Goal: Task Accomplishment & Management: Manage account settings

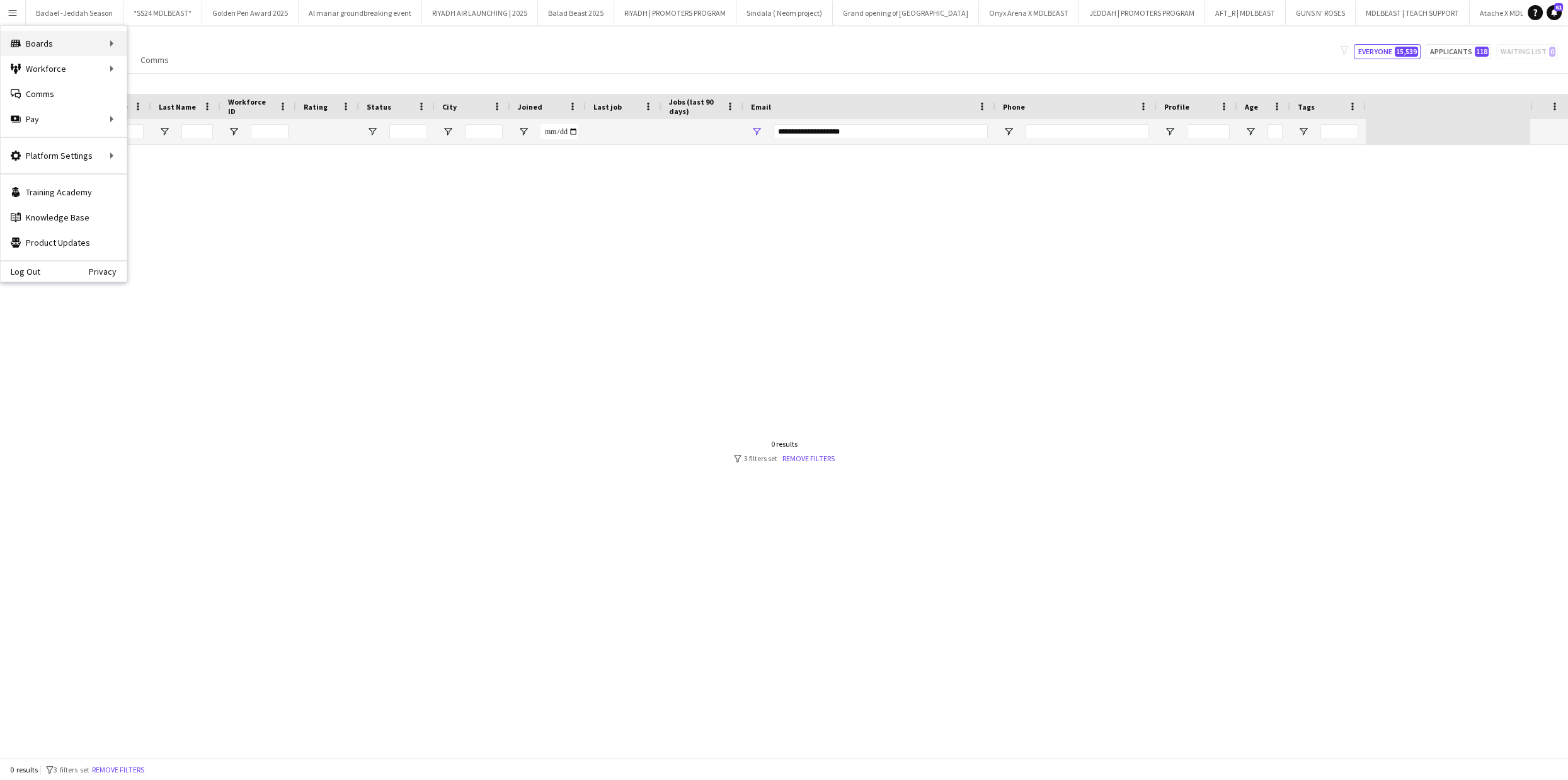
scroll to position [0, 725]
click at [83, 38] on div "Boards Boards" at bounding box center [63, 43] width 126 height 25
click at [160, 42] on link "Boards" at bounding box center [189, 43] width 126 height 25
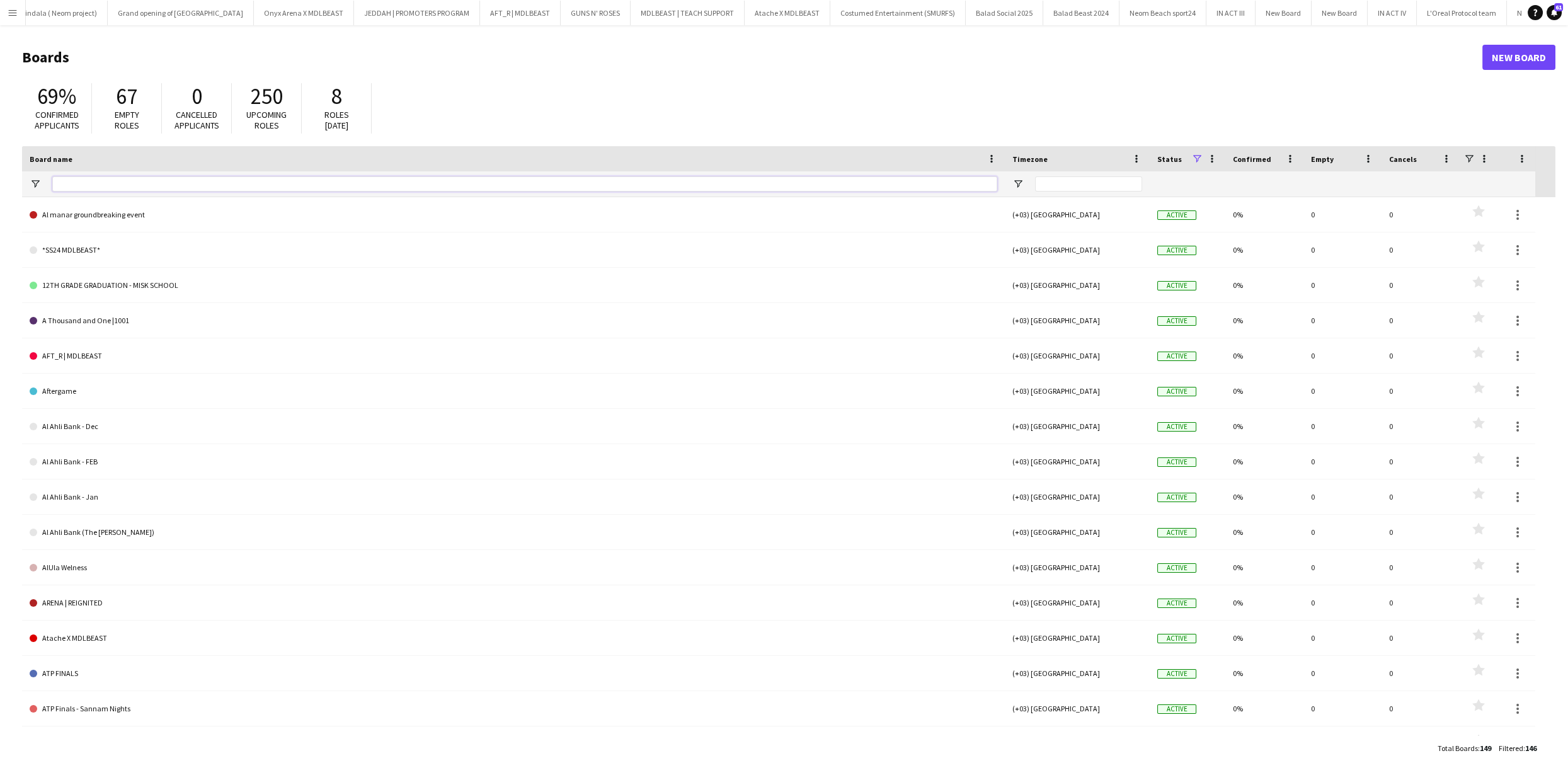
click at [130, 179] on input "Board name Filter Input" at bounding box center [524, 184] width 945 height 15
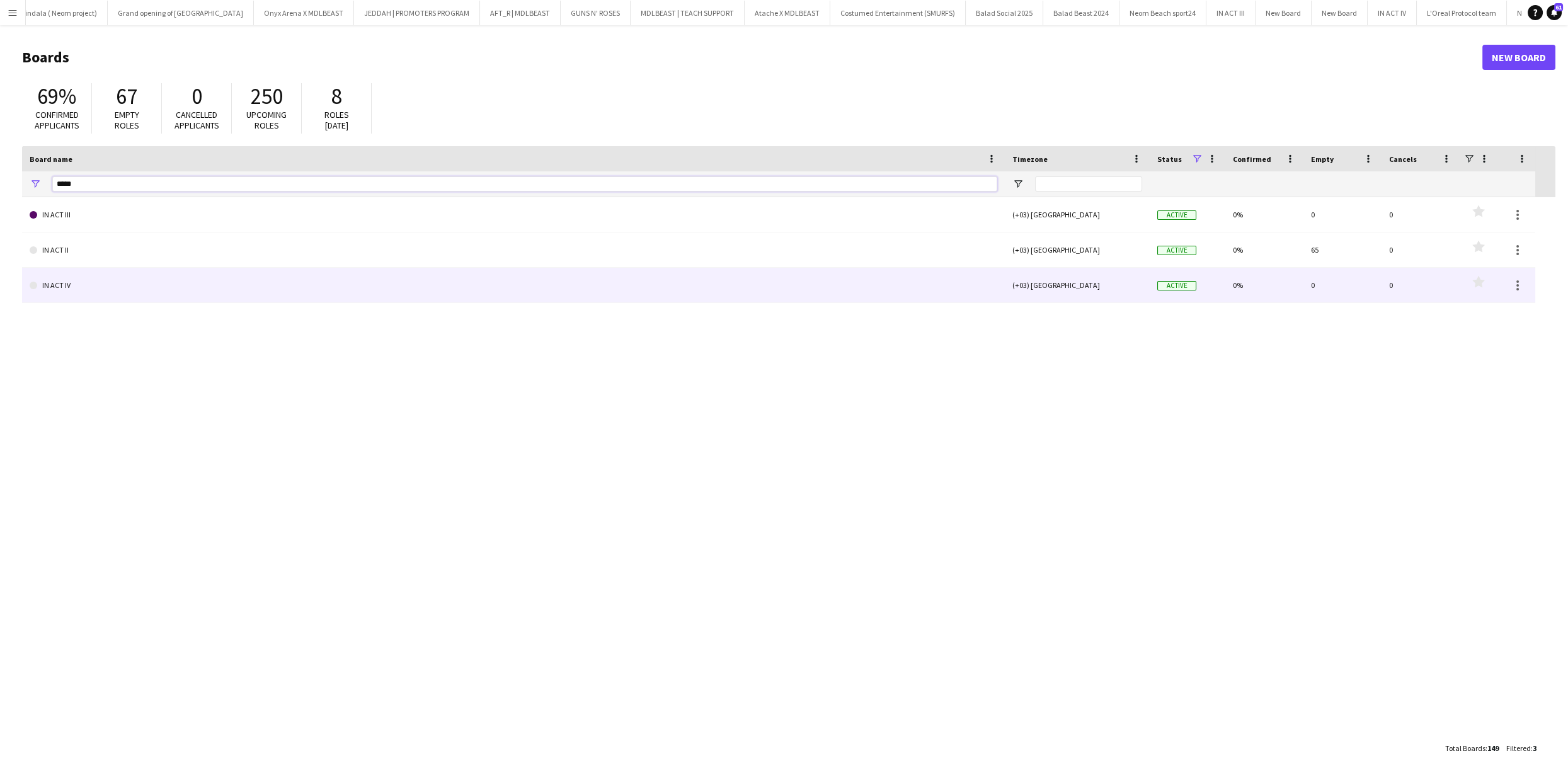
type input "*****"
click at [82, 286] on link "IN ACT IV" at bounding box center [513, 286] width 967 height 35
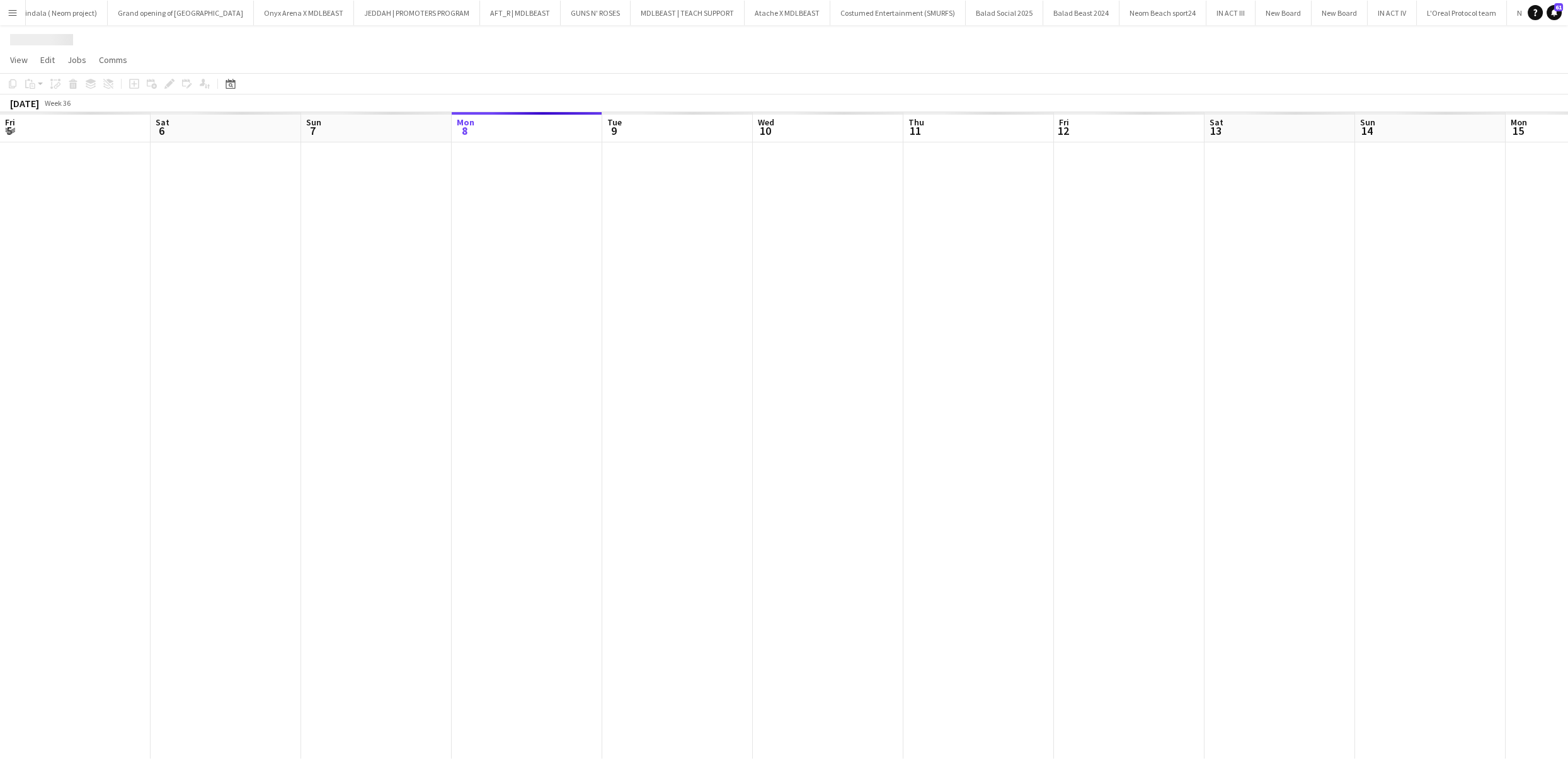
scroll to position [0, 300]
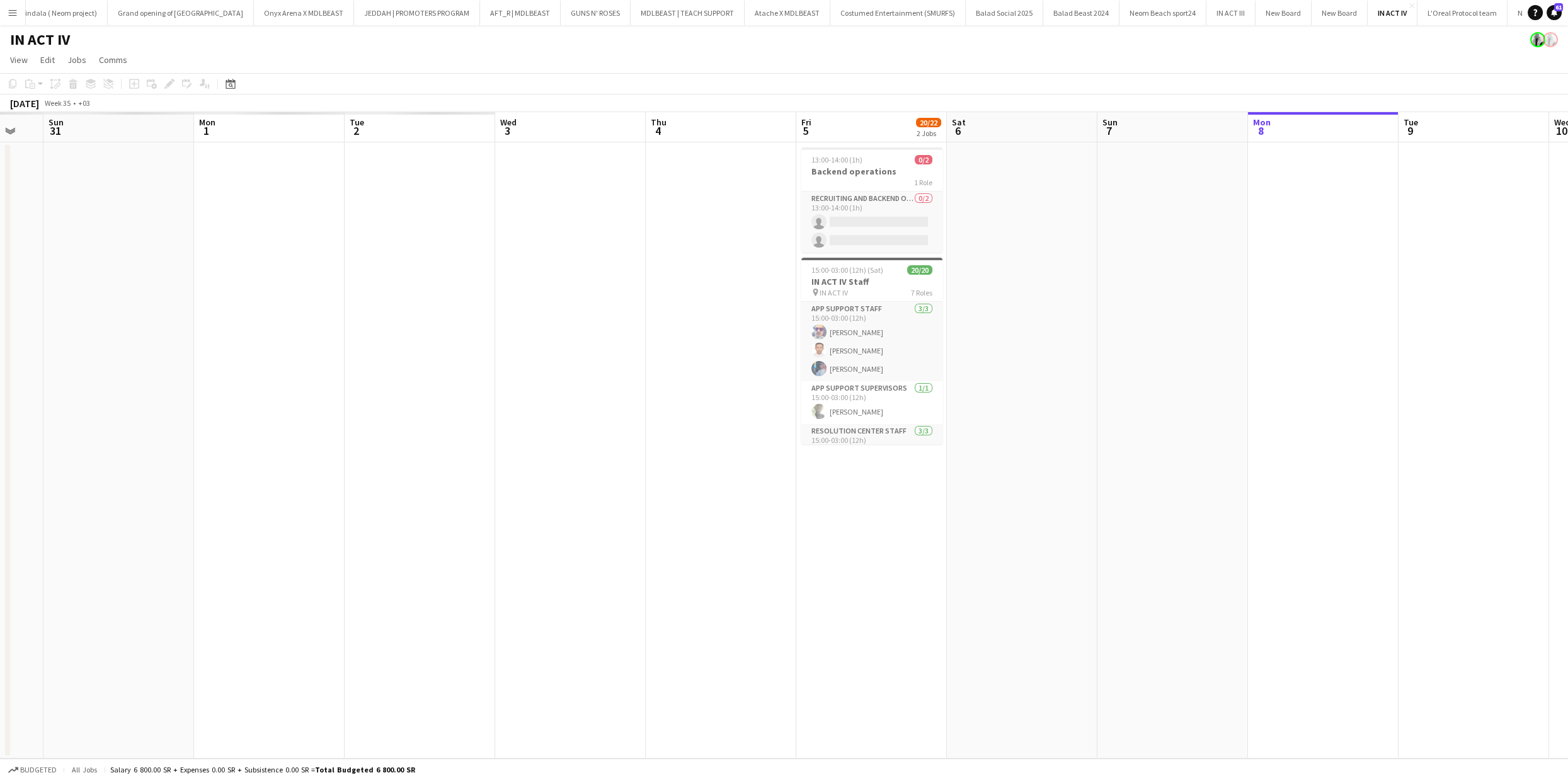
drag, startPoint x: 620, startPoint y: 443, endPoint x: 1396, endPoint y: 503, distance: 778.3
click at [1396, 503] on app-calendar-viewport "Thu 28 Fri 29 Sat 30 Sun 31 Mon 1 Tue 2 Wed 3 Thu 4 Fri 5 20/22 2 Jobs Sat 6 Su…" at bounding box center [784, 435] width 1568 height 647
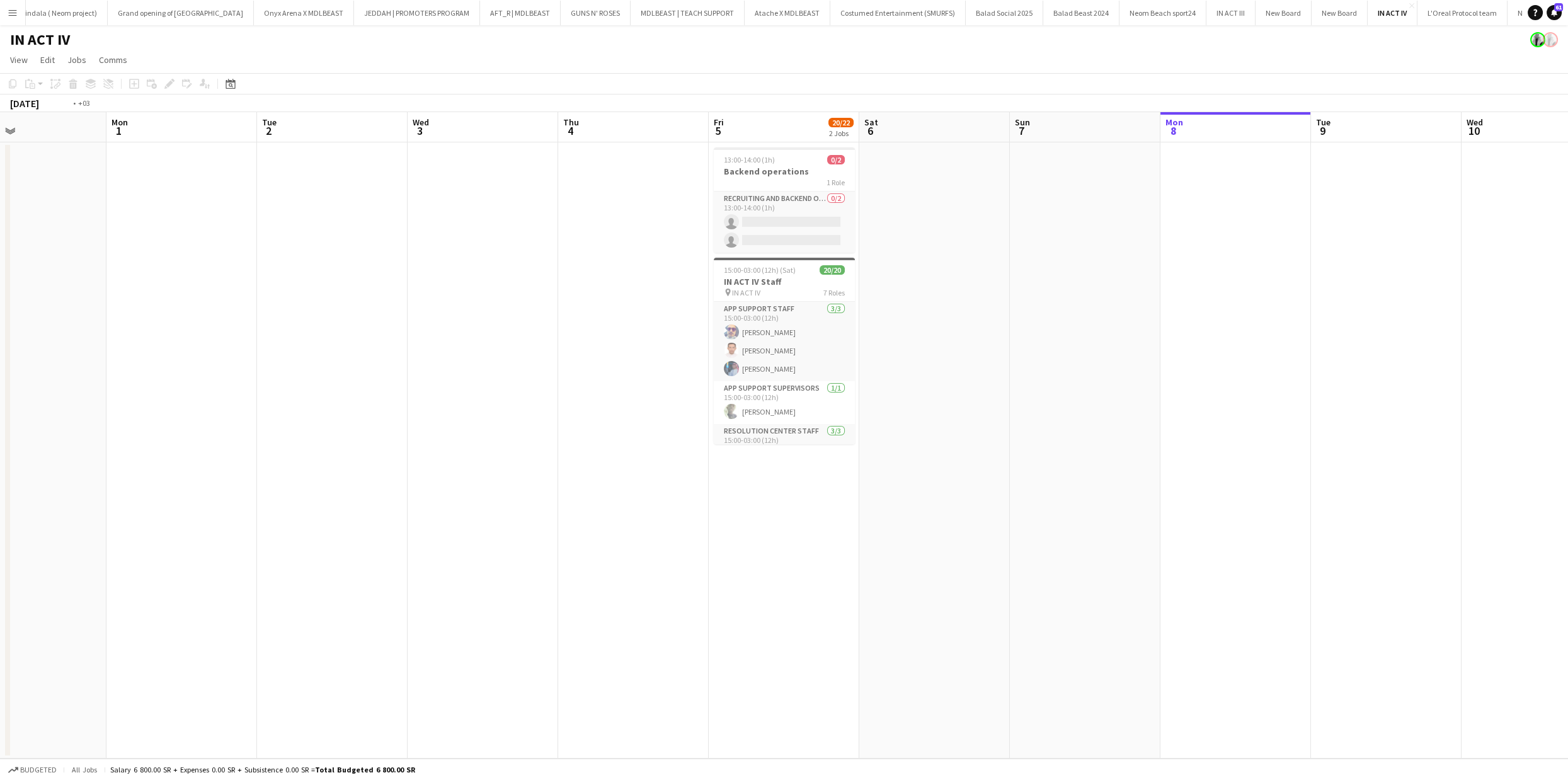
scroll to position [0, 333]
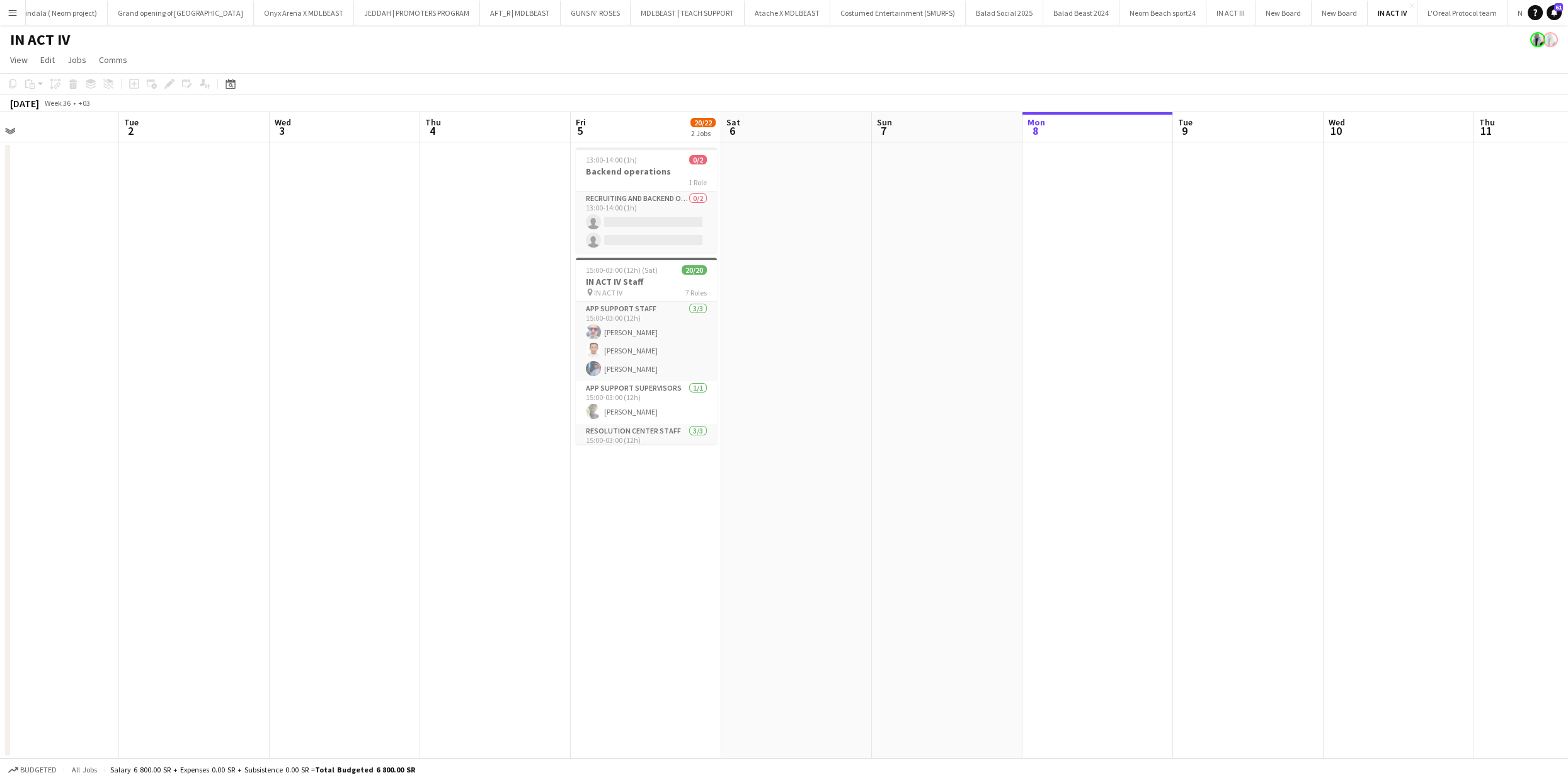
drag, startPoint x: 803, startPoint y: 449, endPoint x: 506, endPoint y: 408, distance: 299.8
click at [506, 408] on app-calendar-viewport "Sat 30 Sun 31 Mon 1 Tue 2 Wed 3 Thu 4 Fri 5 20/22 2 Jobs Sat 6 Sun 7 Mon 8 Tue …" at bounding box center [784, 435] width 1568 height 647
click at [654, 230] on app-card-role "Recruiting and Backend operating 0/2 13:00-14:00 (1h) single-neutral-actions si…" at bounding box center [645, 222] width 141 height 62
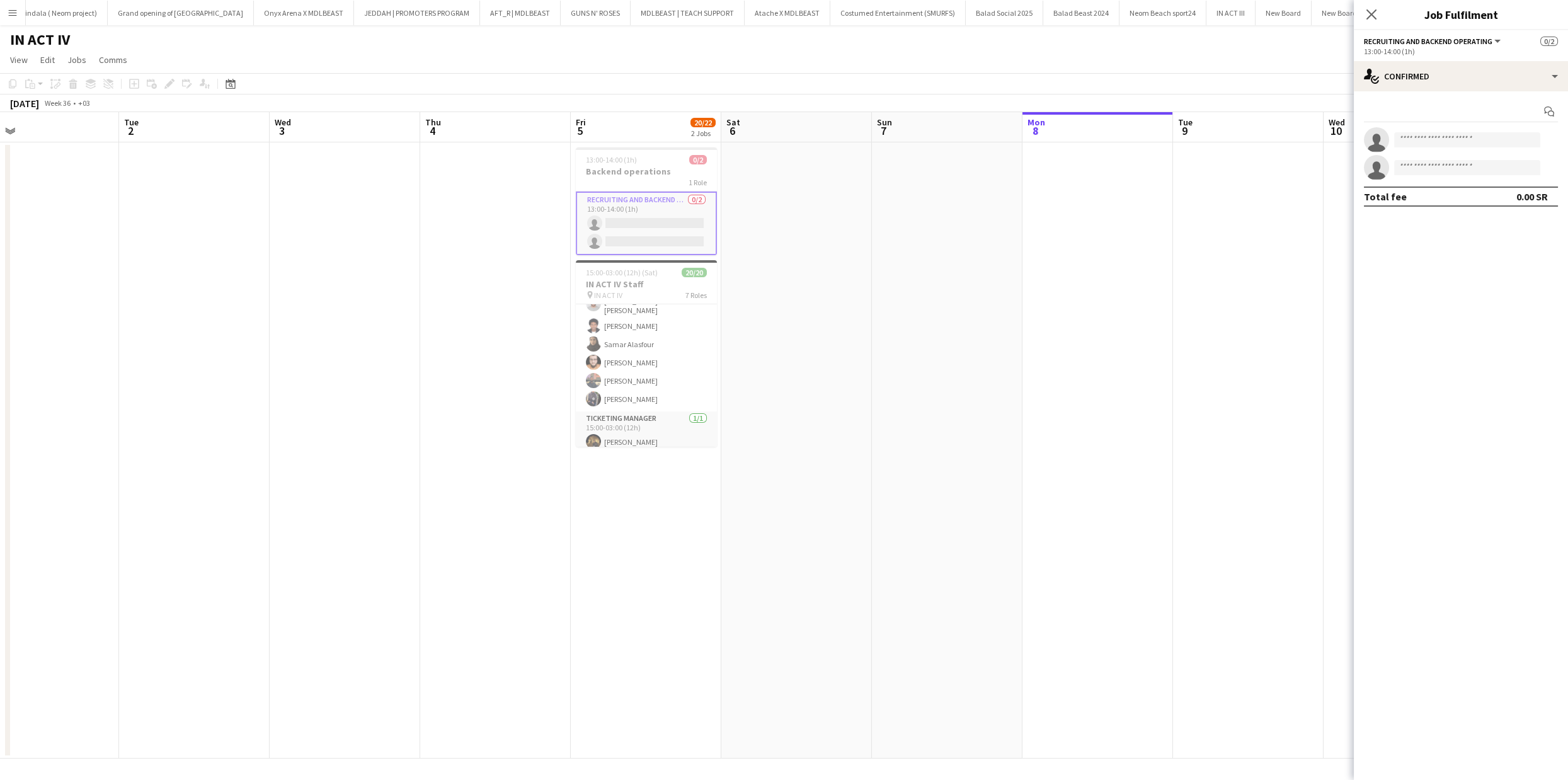
scroll to position [398, 0]
click at [647, 435] on app-card-role "Ticketing Manager [DATE] 15:00-03:00 (12h) [PERSON_NAME]" at bounding box center [645, 426] width 141 height 43
click at [1554, 139] on div at bounding box center [1550, 140] width 15 height 15
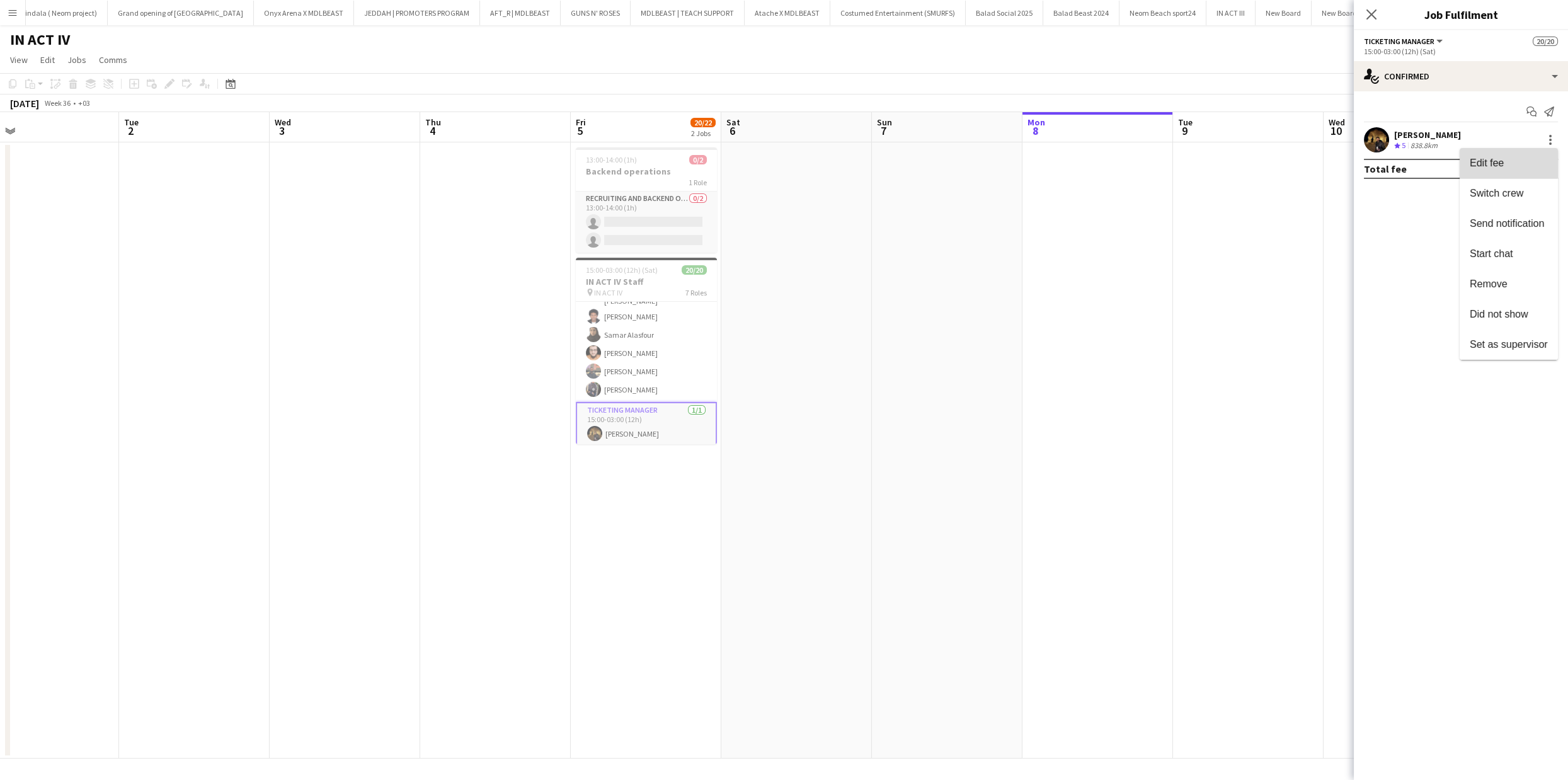
click at [1505, 158] on span "Edit fee" at bounding box center [1509, 162] width 78 height 11
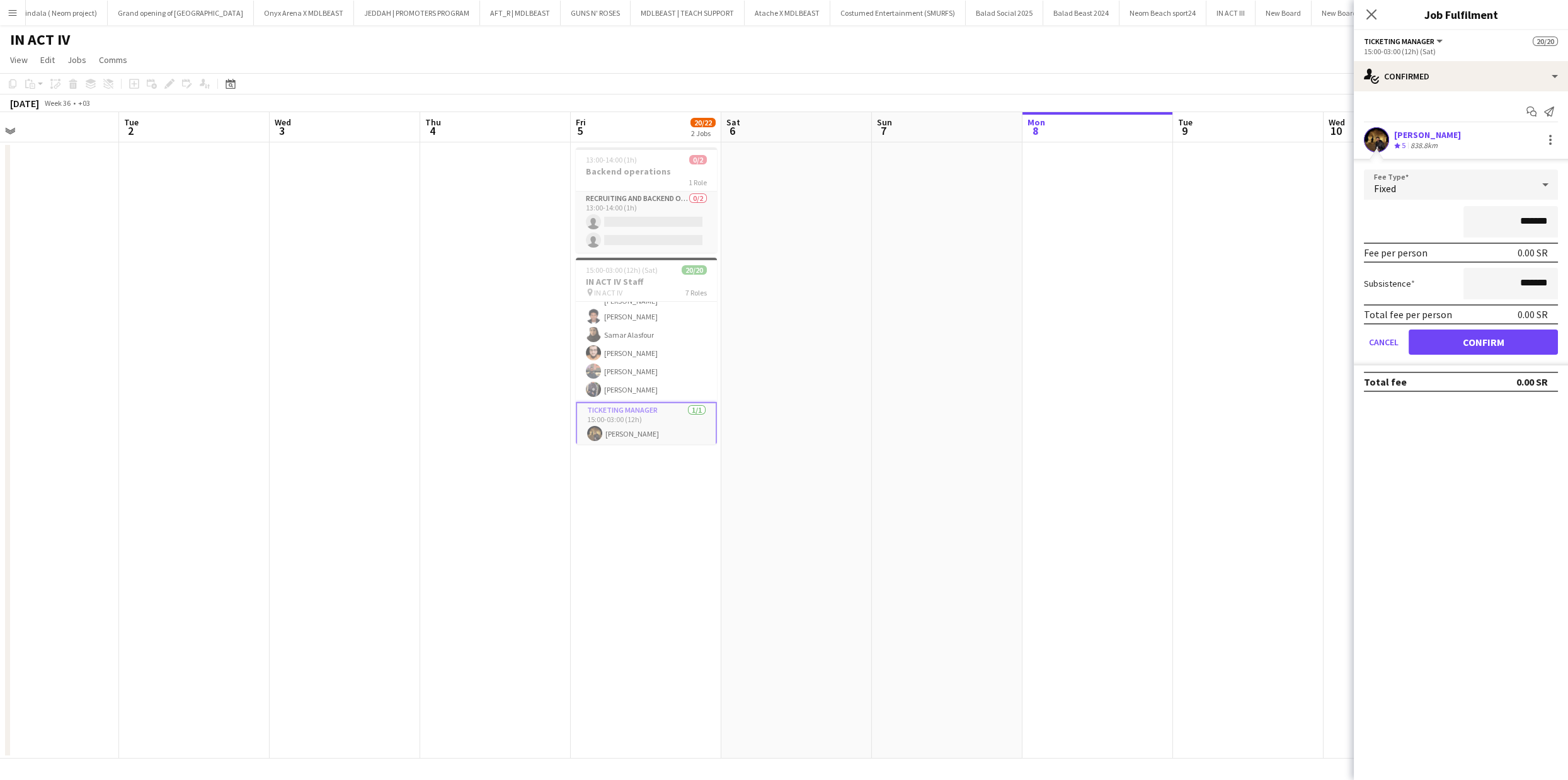
click at [1519, 218] on input "*******" at bounding box center [1510, 222] width 94 height 32
type input "********"
click at [1480, 332] on button "Confirm" at bounding box center [1483, 341] width 149 height 25
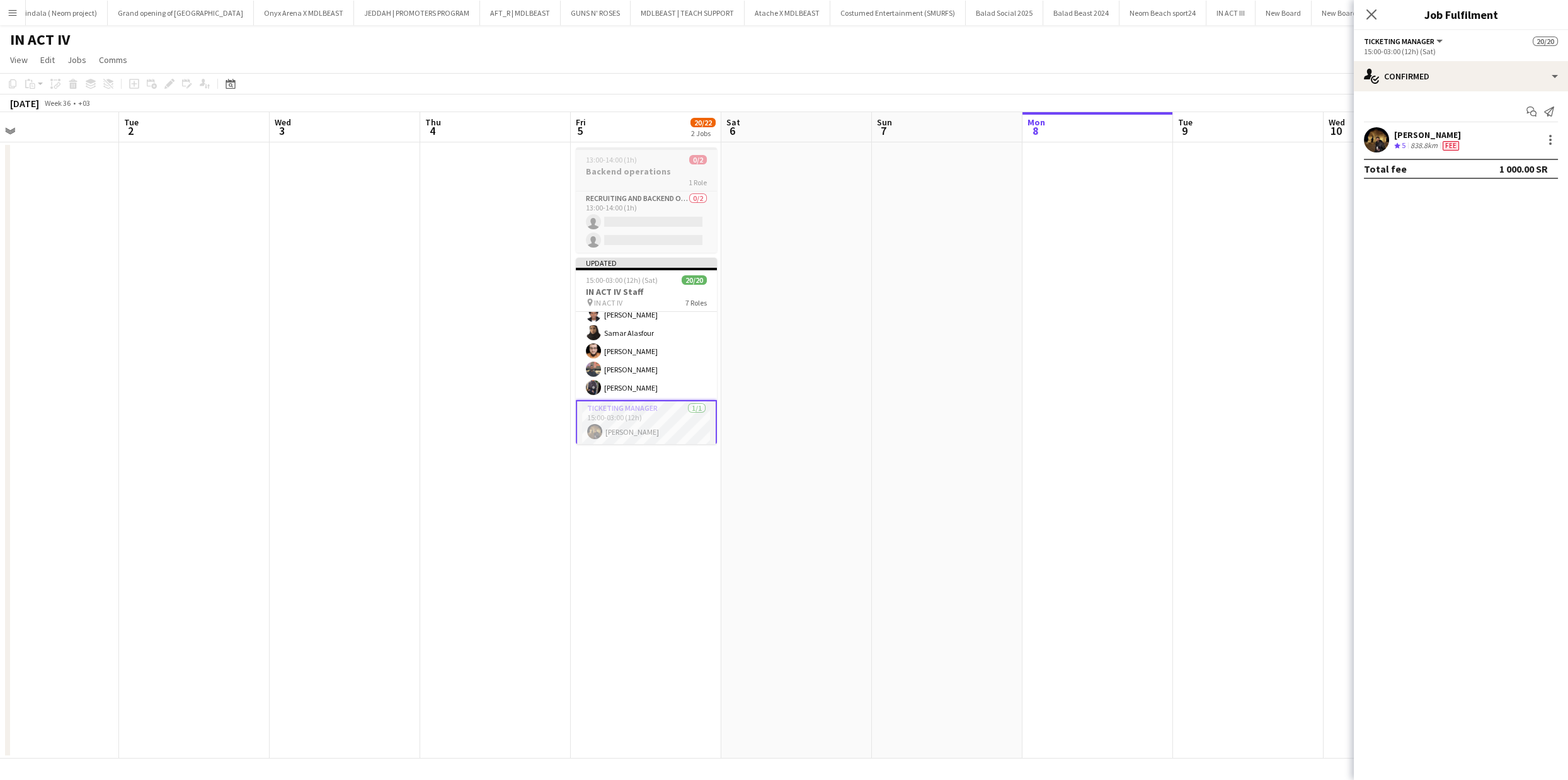
click at [614, 189] on app-job-card "13:00-14:00 (1h) 0/2 Backend operations 1 Role Recruiting and Backend operating…" at bounding box center [645, 200] width 141 height 105
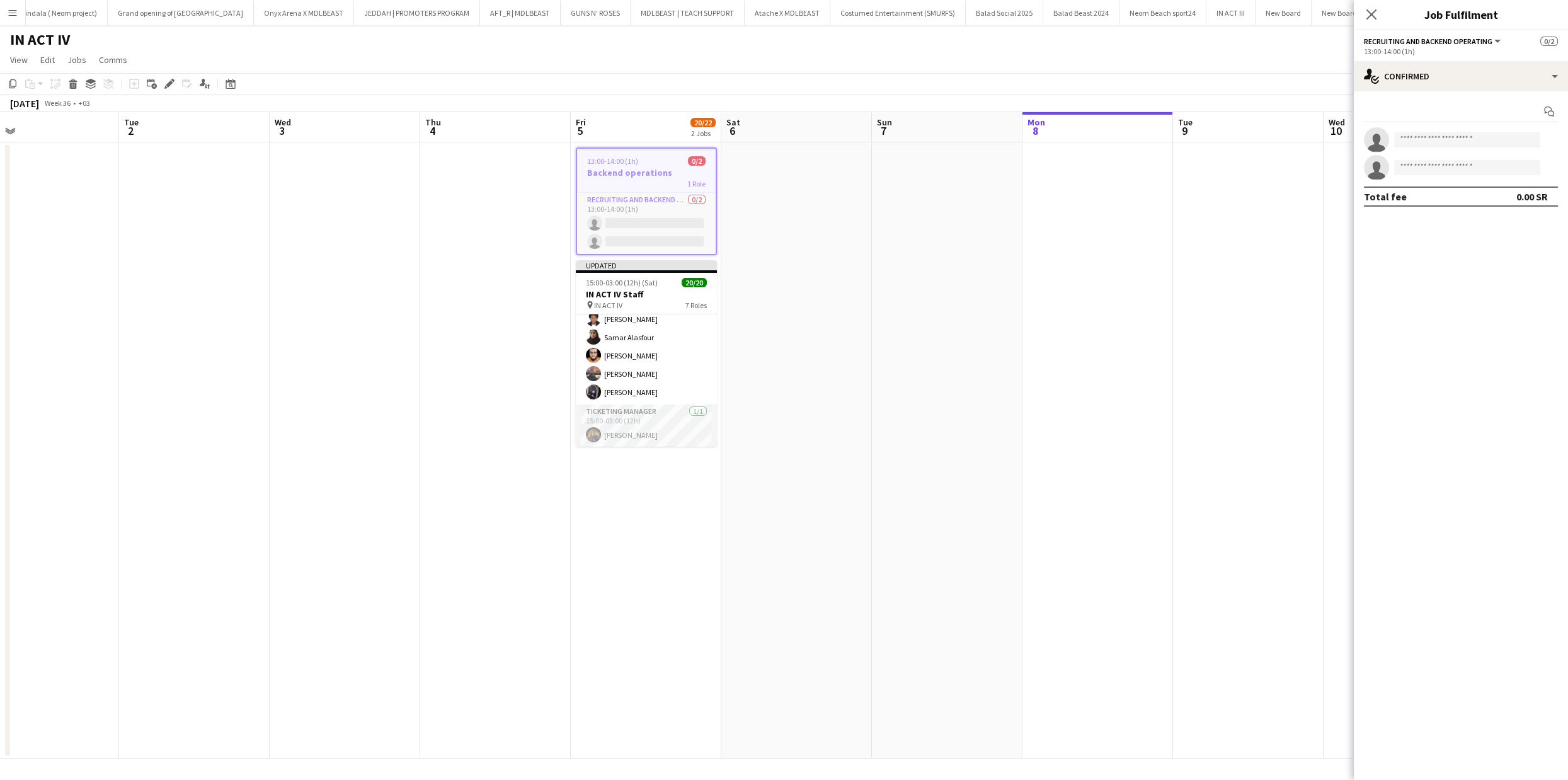
click at [631, 170] on h3 "Backend operations" at bounding box center [646, 173] width 139 height 11
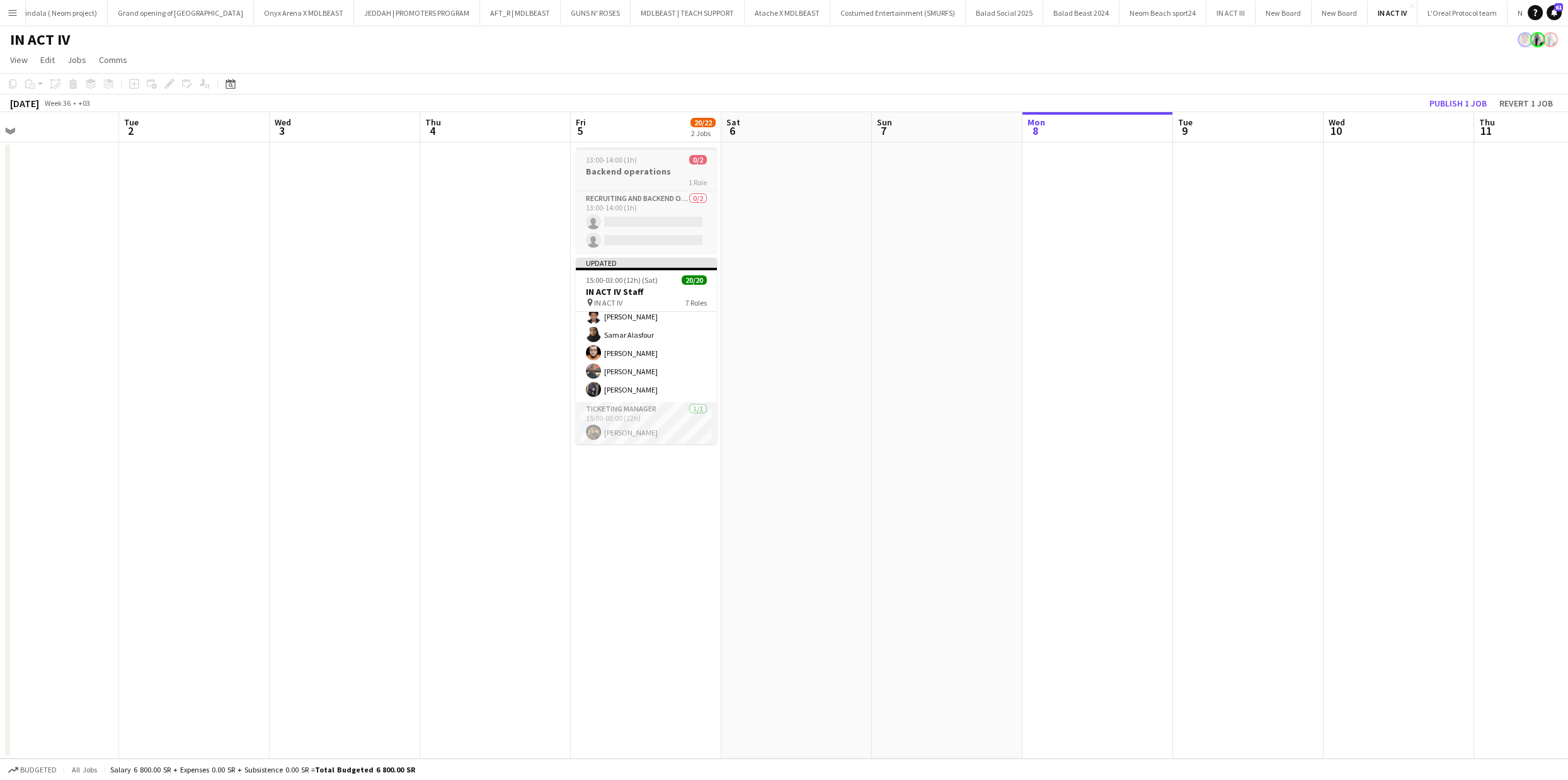
click at [681, 170] on h3 "Backend operations" at bounding box center [645, 172] width 141 height 11
click at [70, 81] on icon at bounding box center [73, 79] width 8 height 3
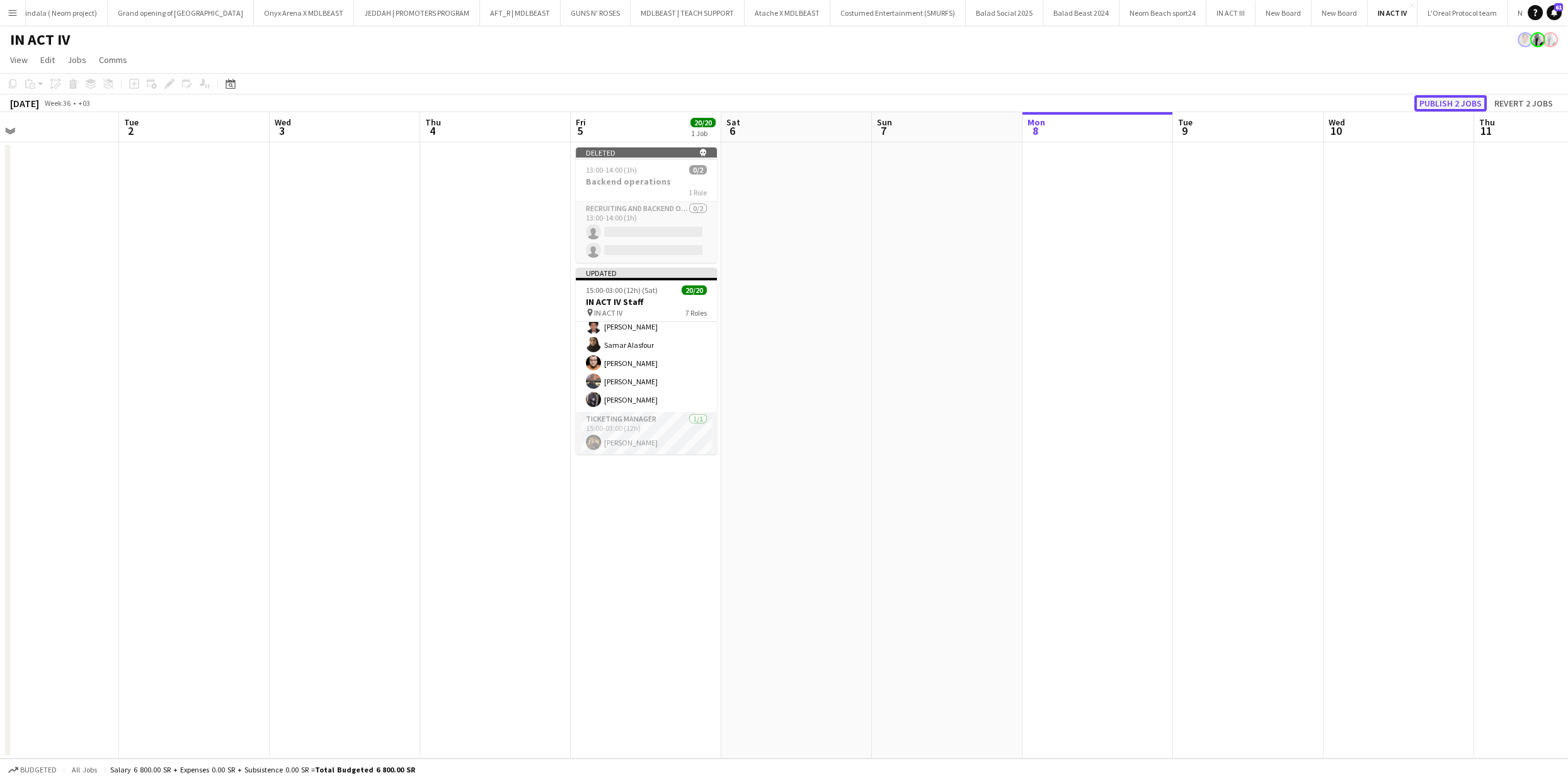
click at [1443, 104] on button "Publish 2 jobs" at bounding box center [1450, 104] width 73 height 17
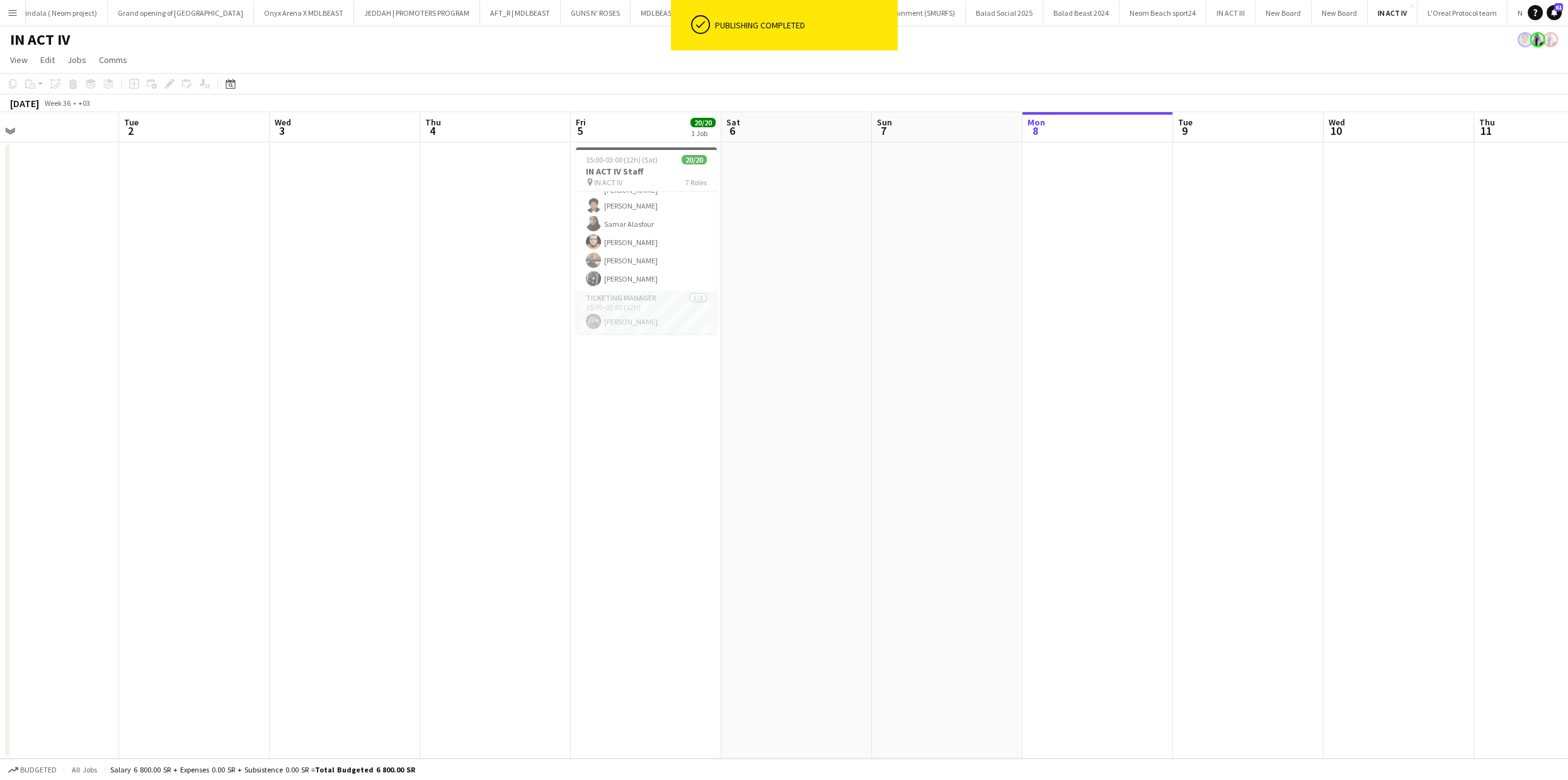
scroll to position [398, 0]
click at [803, 301] on app-date-cell at bounding box center [796, 451] width 150 height 617
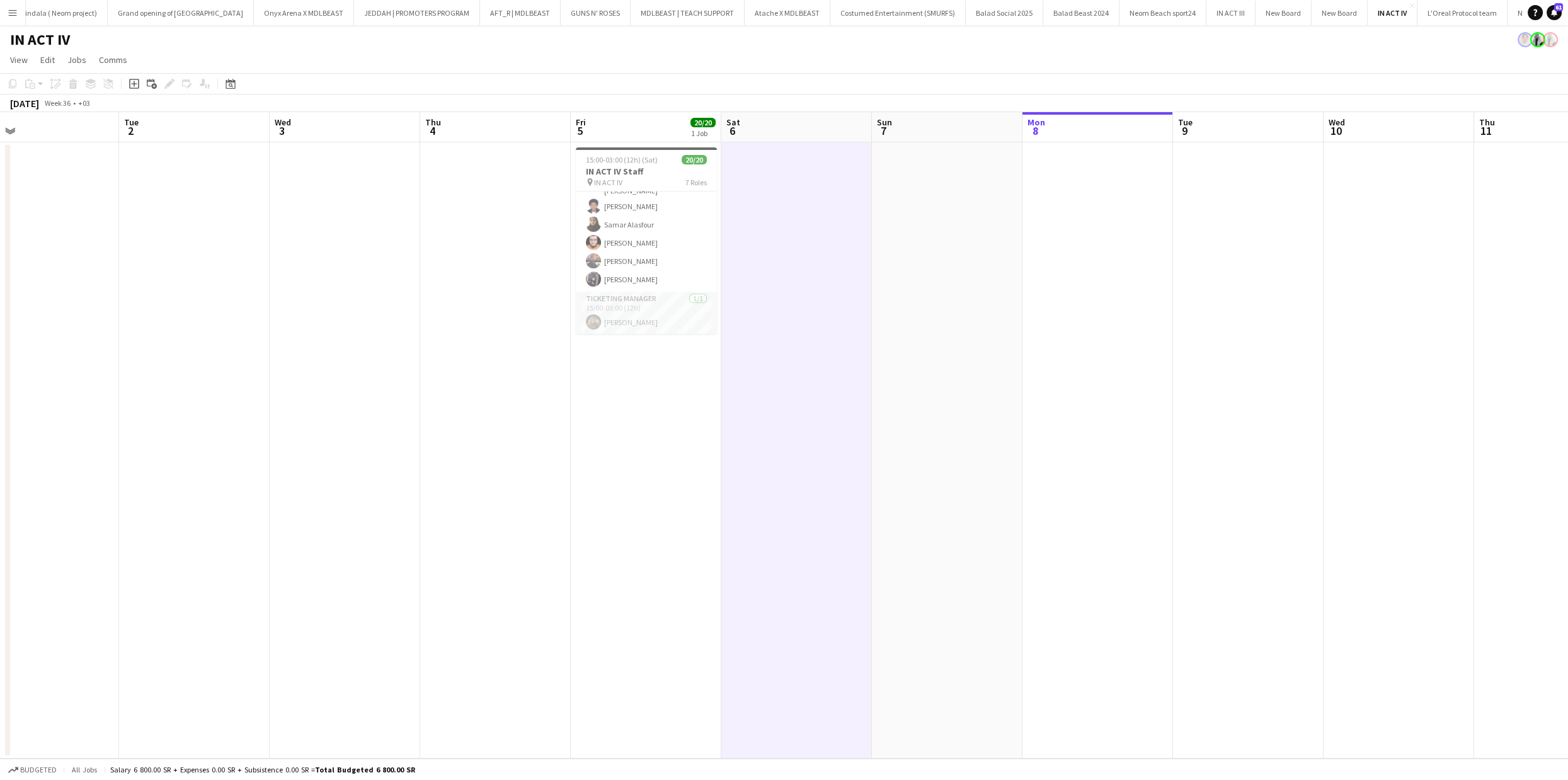
click at [1123, 282] on app-date-cell at bounding box center [1097, 451] width 150 height 617
